Goal: Information Seeking & Learning: Learn about a topic

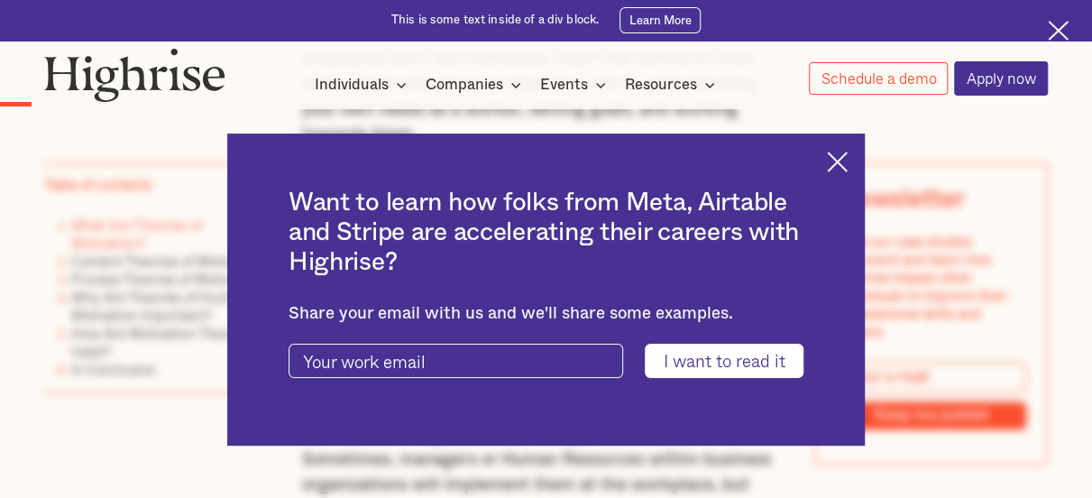
drag, startPoint x: 1099, startPoint y: 26, endPoint x: 1092, endPoint y: 69, distance: 43.9
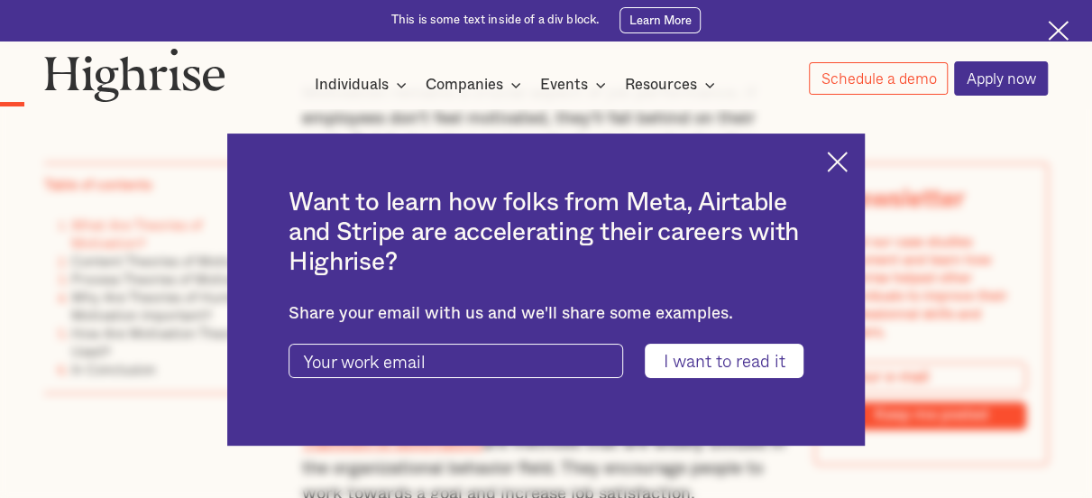
click at [847, 154] on img at bounding box center [837, 162] width 21 height 21
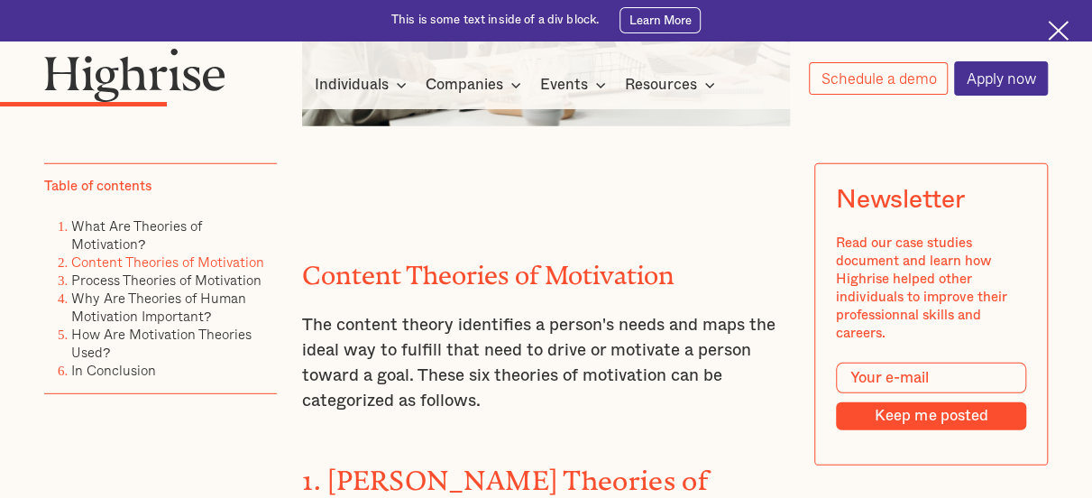
scroll to position [2345, 0]
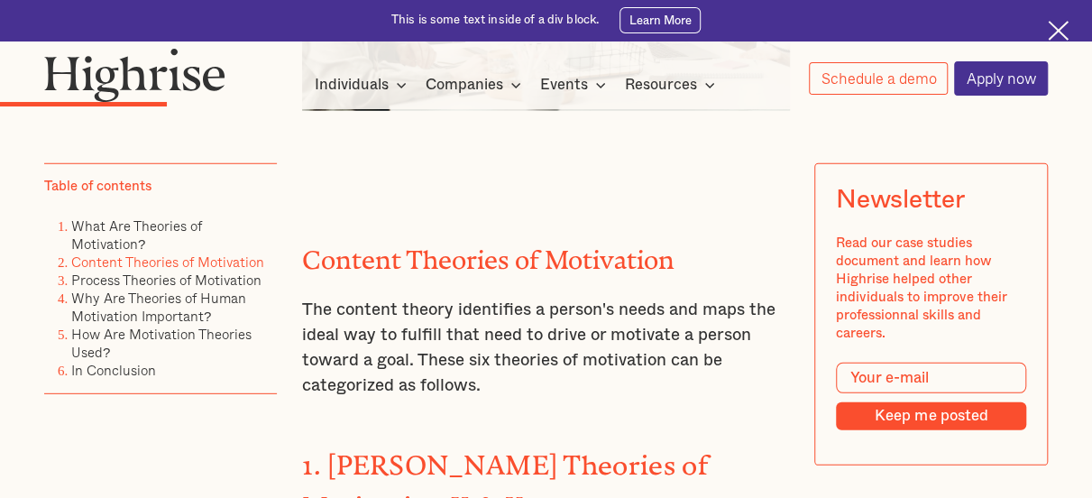
drag, startPoint x: 524, startPoint y: 383, endPoint x: 301, endPoint y: 309, distance: 234.8
click at [302, 309] on p "The content theory identifies a person's needs and maps the ideal way to fulfil…" at bounding box center [546, 349] width 488 height 102
click at [442, 342] on p "The content theory identifies a person's needs and maps the ideal way to fulfil…" at bounding box center [546, 349] width 488 height 102
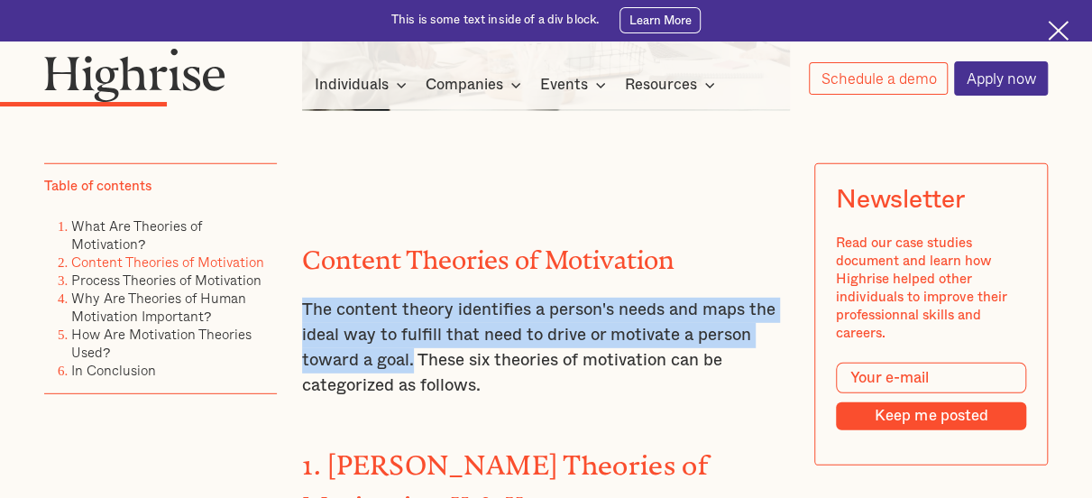
drag, startPoint x: 410, startPoint y: 353, endPoint x: 295, endPoint y: 299, distance: 126.7
copy p "The content theory identifies a person's needs and maps the ideal way to fulfil…"
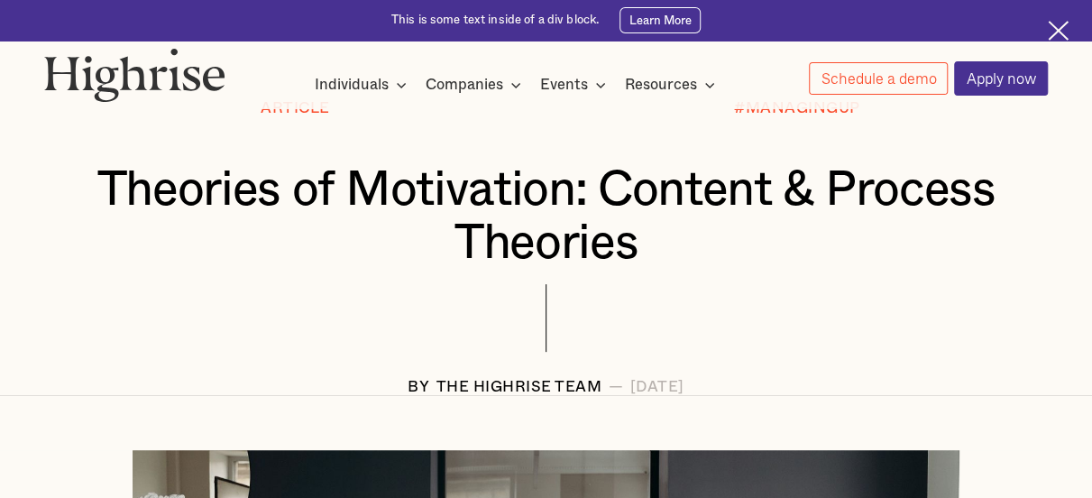
scroll to position [119, 0]
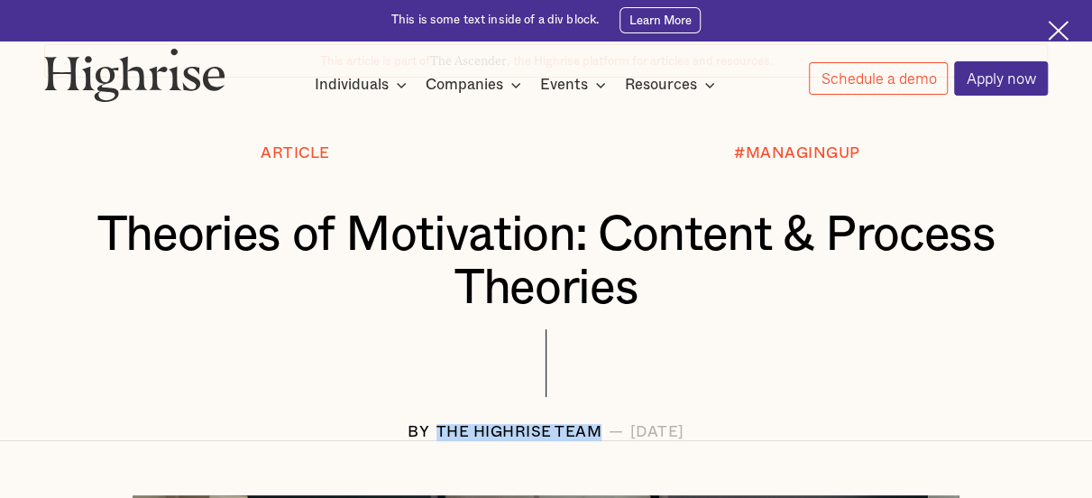
drag, startPoint x: 546, startPoint y: 441, endPoint x: 377, endPoint y: 438, distance: 168.7
click at [377, 438] on div "BY The Highrise Team — [DATE]" at bounding box center [546, 432] width 1004 height 17
copy div "The Highrise Team"
